Goal: Task Accomplishment & Management: Manage account settings

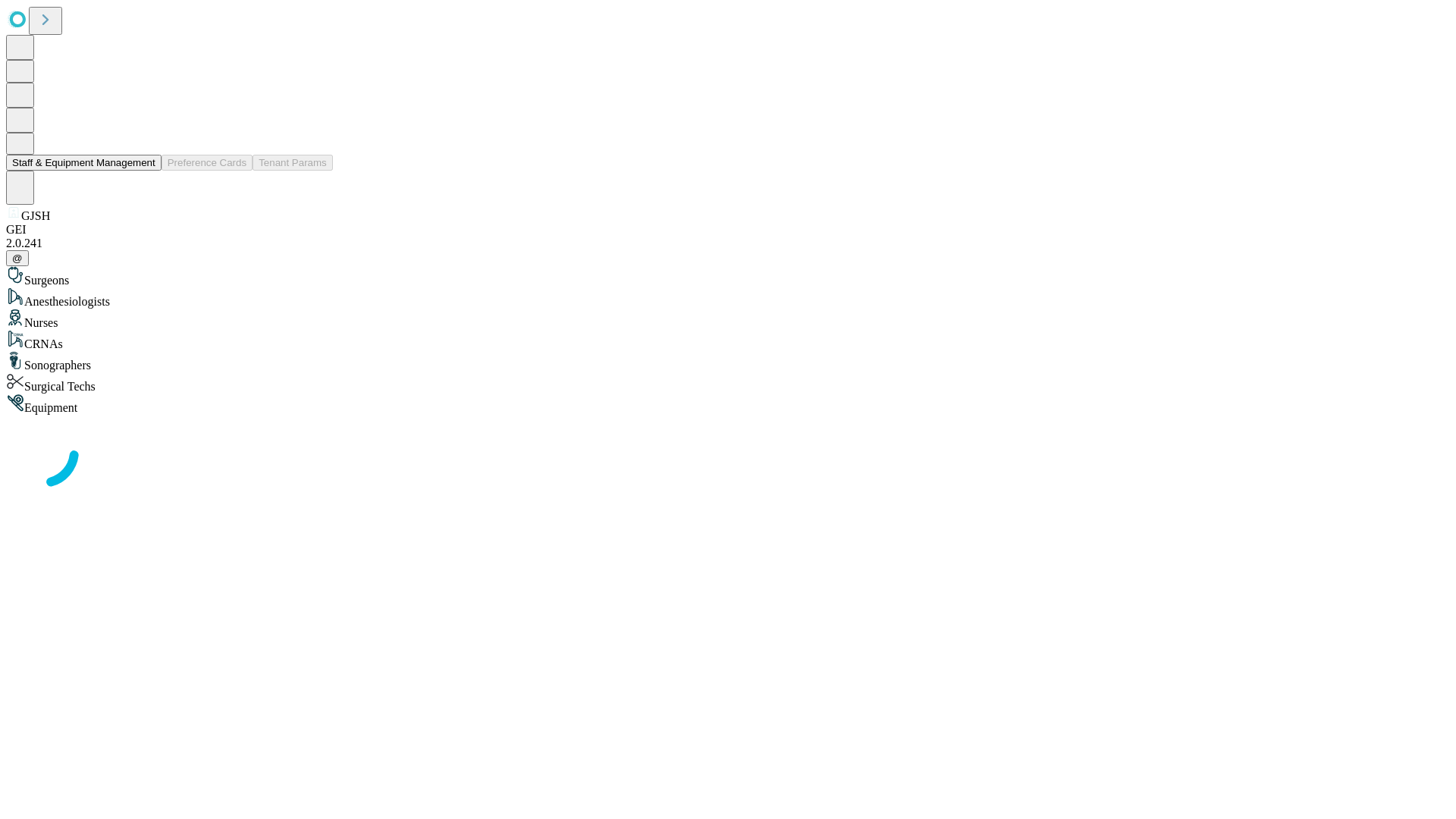
click at [144, 171] on button "Staff & Equipment Management" at bounding box center [83, 163] width 155 height 16
